Goal: Transaction & Acquisition: Purchase product/service

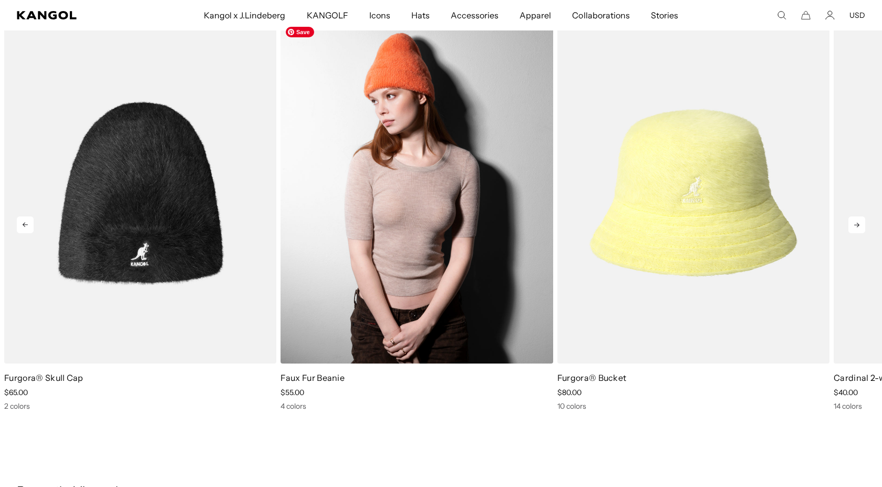
click at [377, 235] on img "2 of 5" at bounding box center [417, 193] width 272 height 342
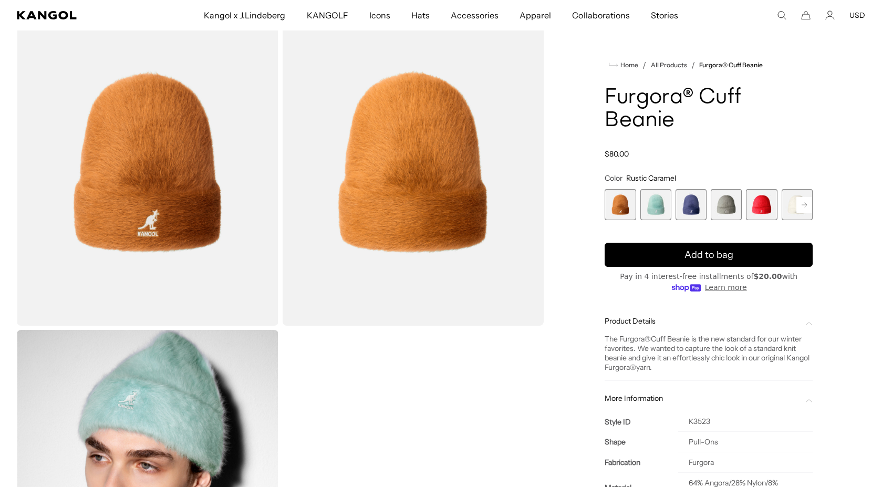
scroll to position [0, 216]
click at [662, 208] on span "2 of 7" at bounding box center [655, 204] width 31 height 31
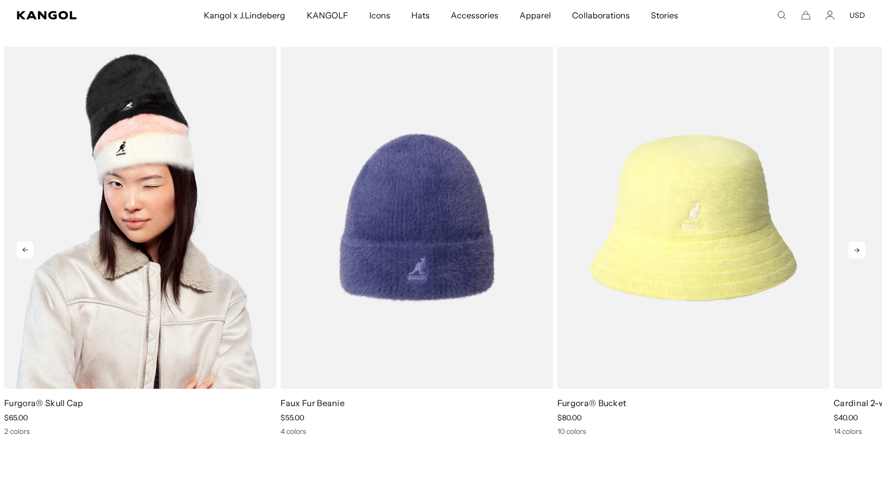
click at [171, 235] on img "1 of 5" at bounding box center [140, 218] width 272 height 342
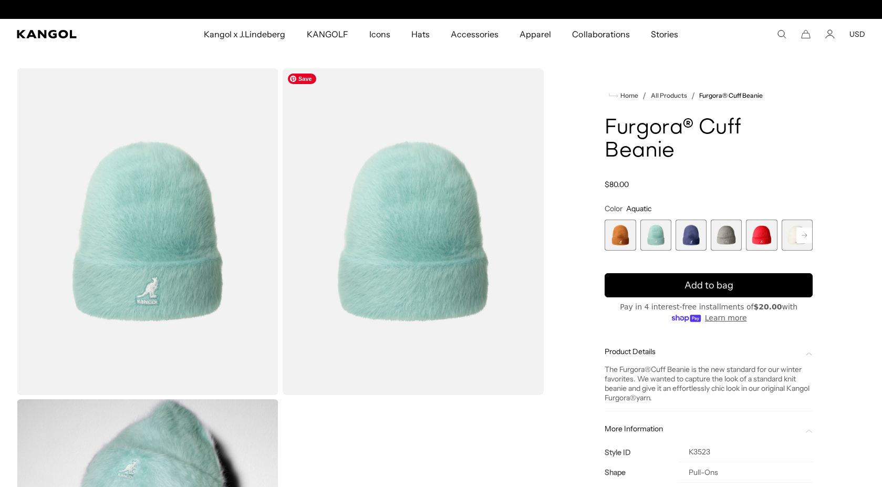
scroll to position [0, 216]
click at [809, 234] on rect at bounding box center [804, 235] width 16 height 16
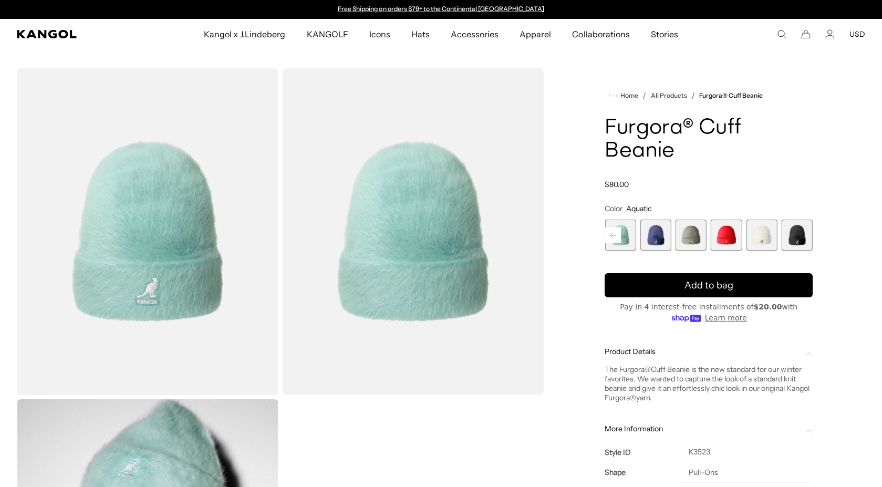
click at [757, 241] on span "6 of 7" at bounding box center [761, 235] width 31 height 31
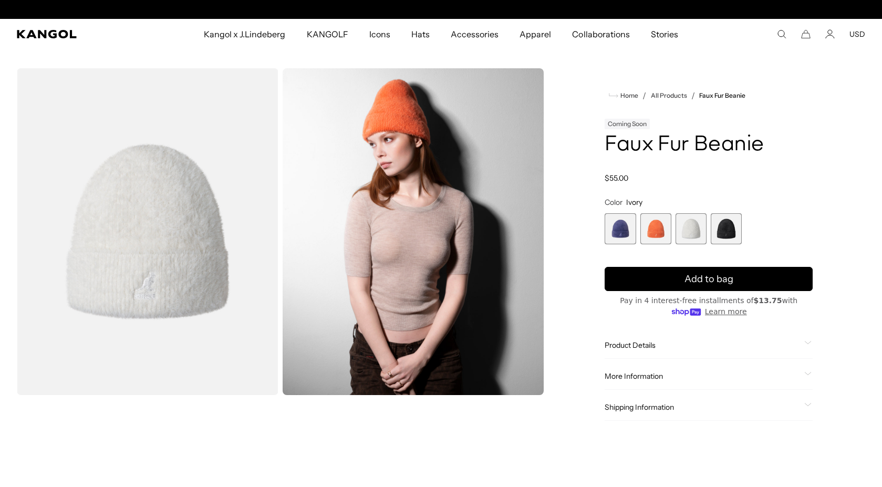
scroll to position [0, 216]
click at [622, 234] on span "1 of 4" at bounding box center [620, 228] width 31 height 31
